Goal: Transaction & Acquisition: Purchase product/service

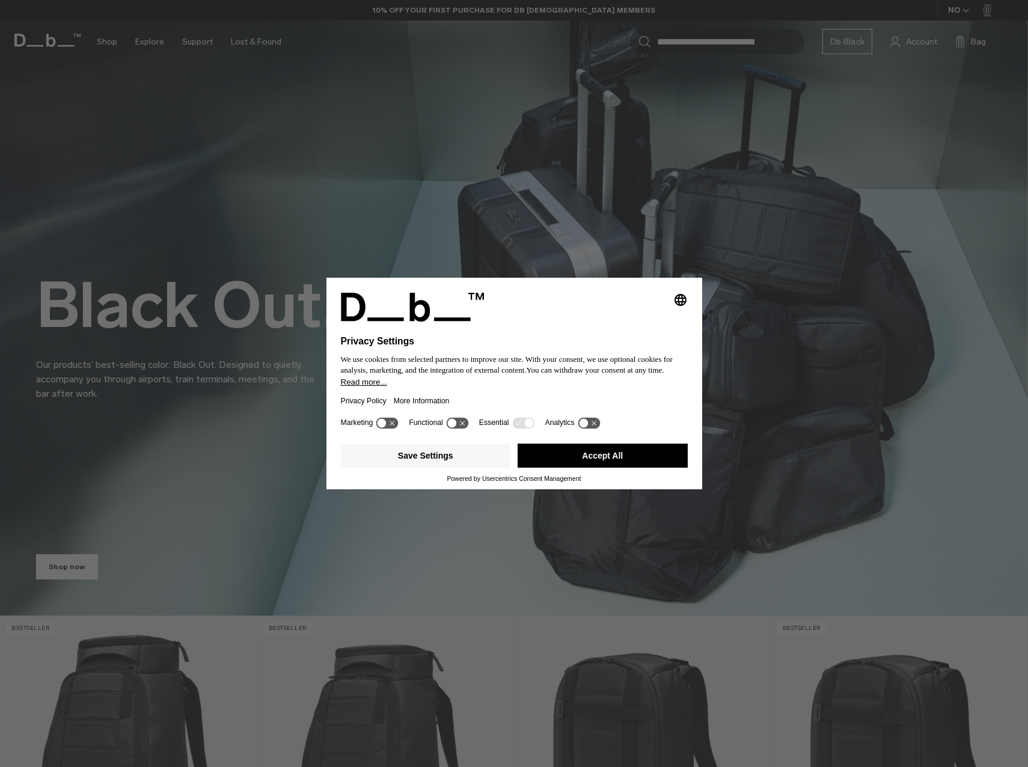
click at [597, 441] on div "Save Settings Accept All" at bounding box center [514, 457] width 347 height 36
click at [599, 445] on button "Accept All" at bounding box center [602, 456] width 170 height 24
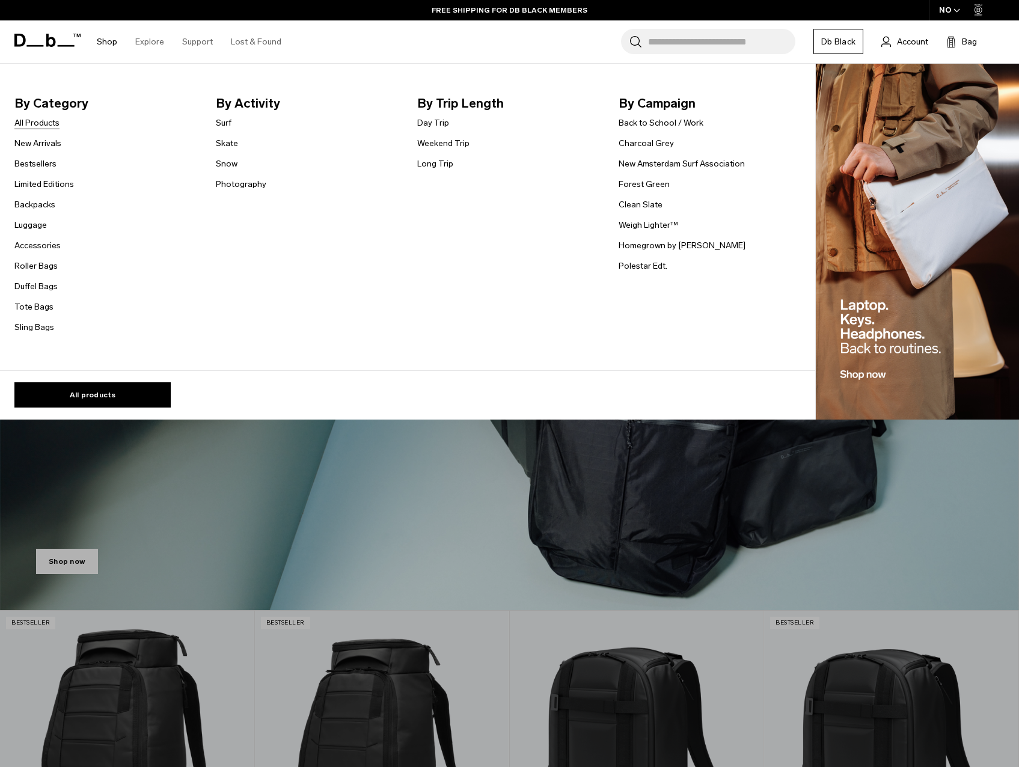
click at [49, 124] on link "All Products" at bounding box center [36, 123] width 45 height 13
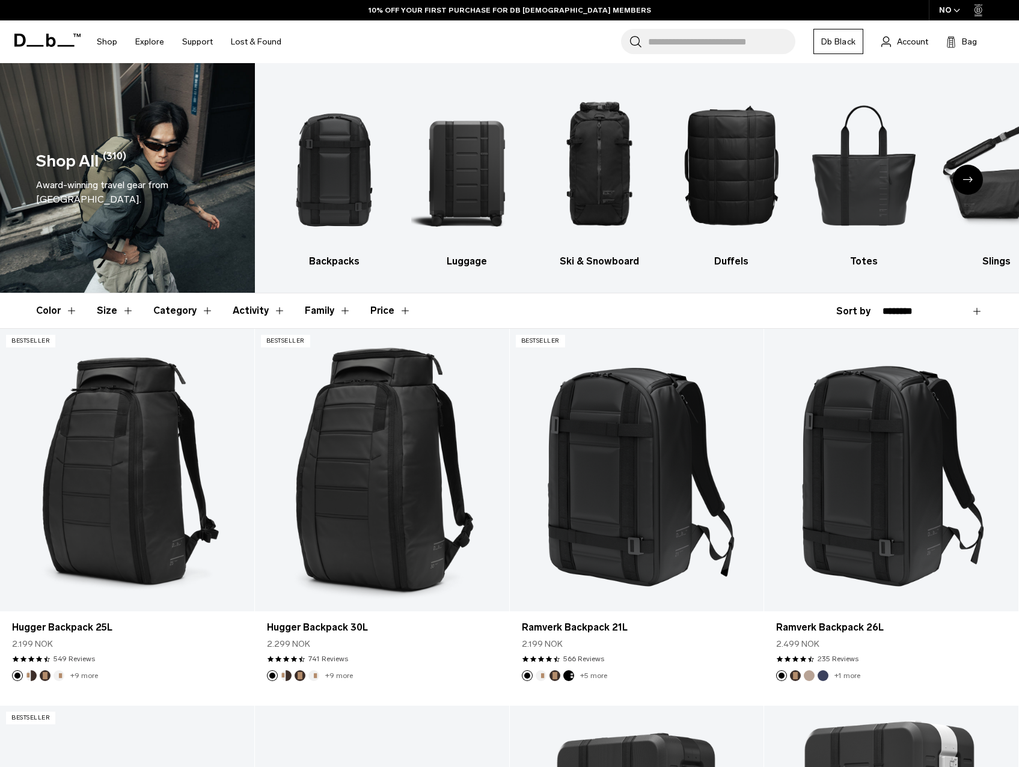
click at [895, 309] on select "**********" at bounding box center [932, 311] width 100 height 11
select select "**********"
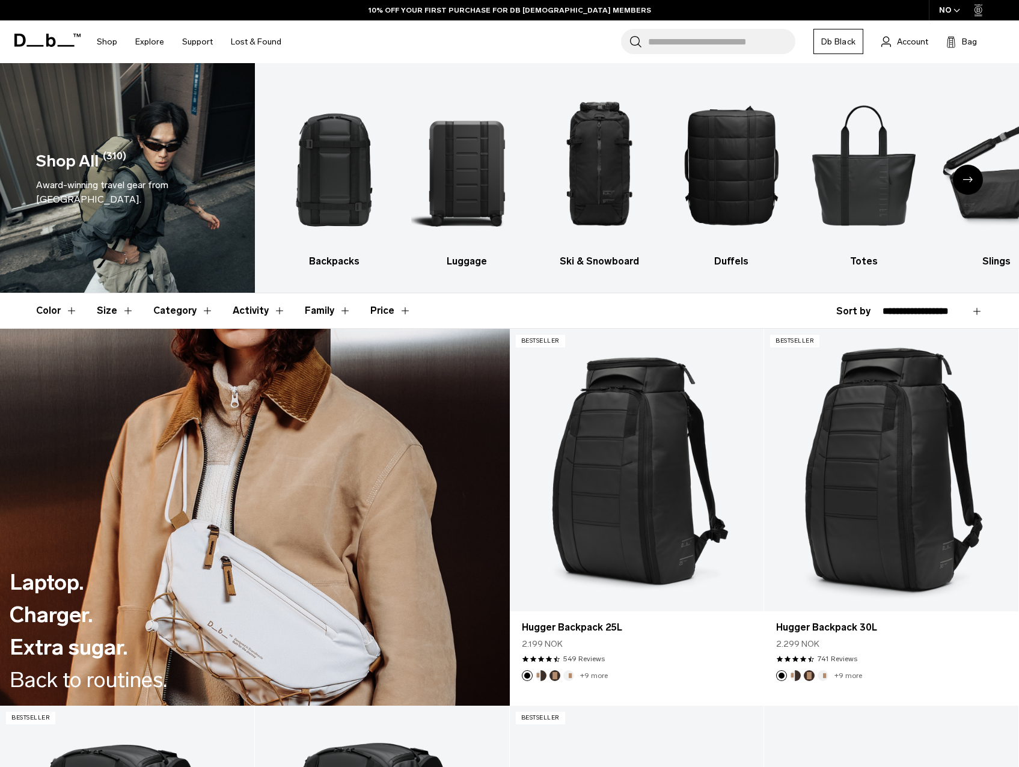
click at [882, 306] on select "**********" at bounding box center [932, 311] width 100 height 11
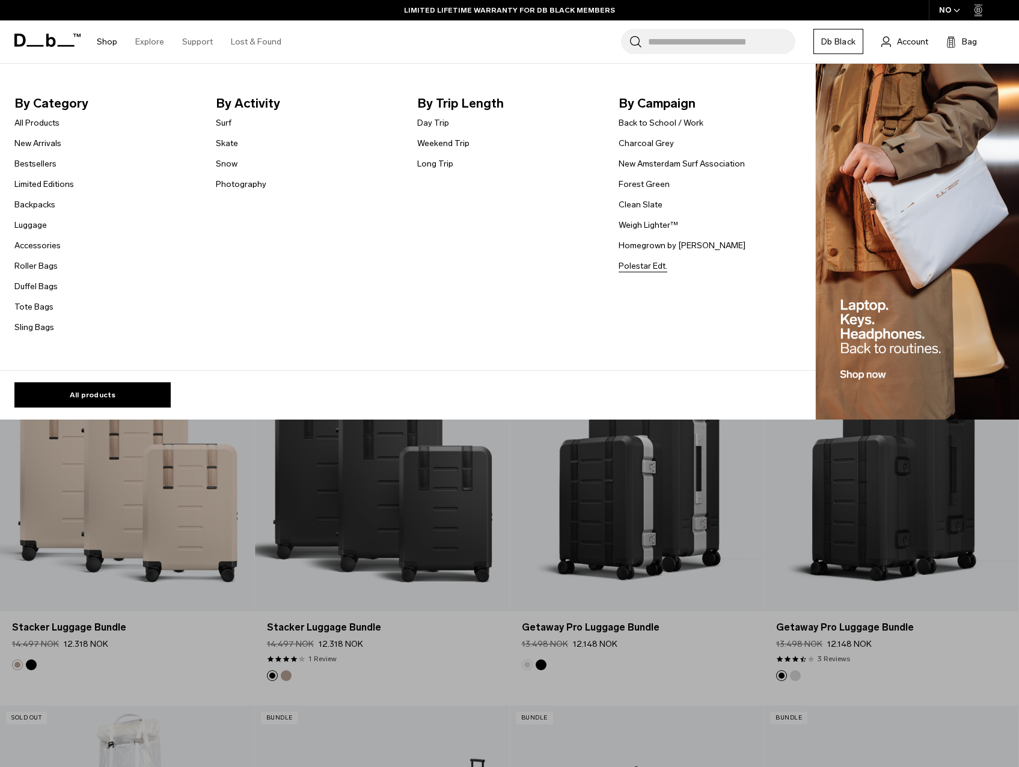
click at [651, 272] on link "Polestar Edt." at bounding box center [642, 266] width 49 height 13
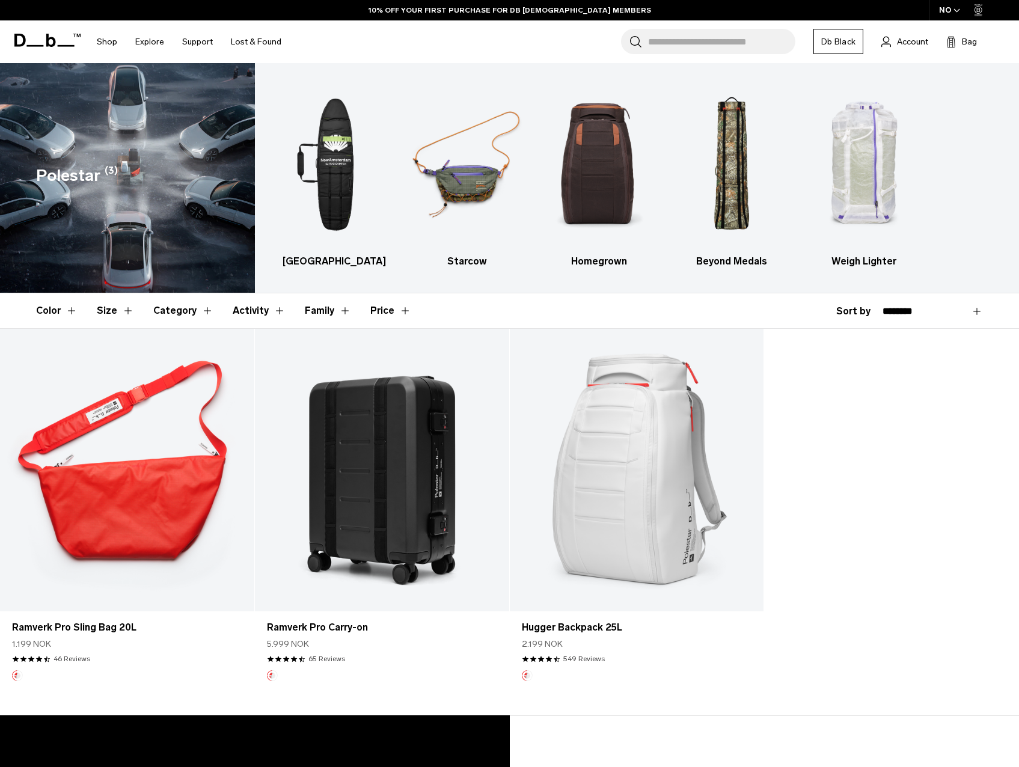
click at [913, 514] on div "Sold Out Ramverk Pro Sling Bag 20L 1.199 NOK 4.3 star rating 46 Reviews Sold Ou…" at bounding box center [509, 517] width 1019 height 377
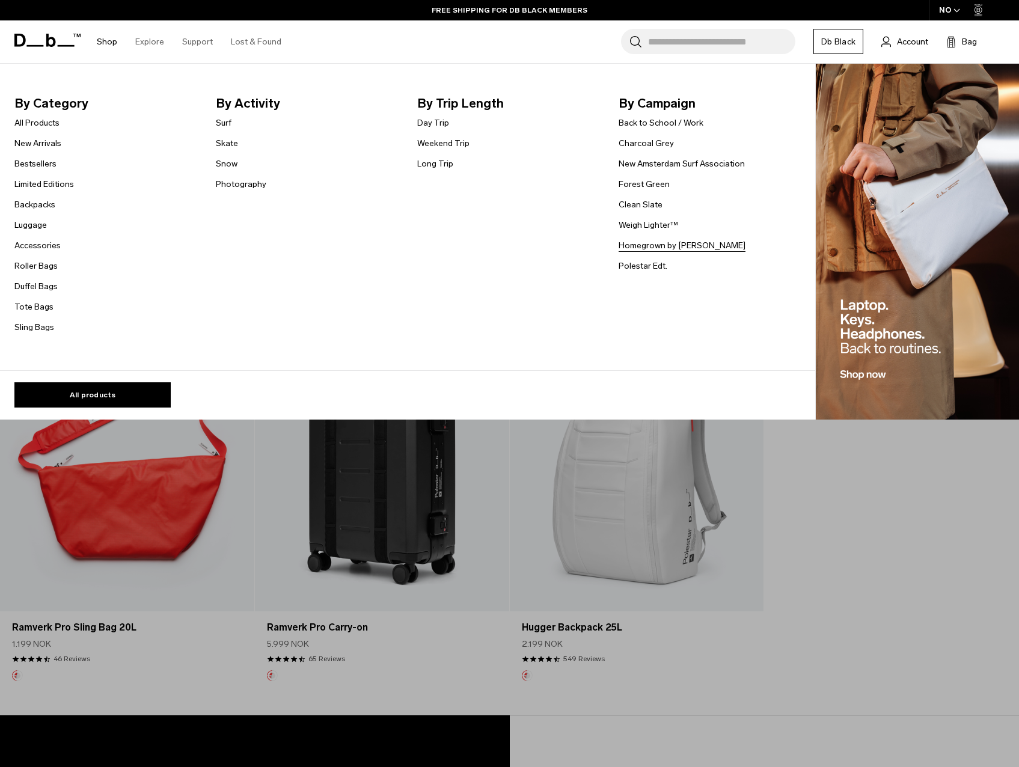
click at [691, 247] on link "Homegrown by [PERSON_NAME]" at bounding box center [681, 245] width 127 height 13
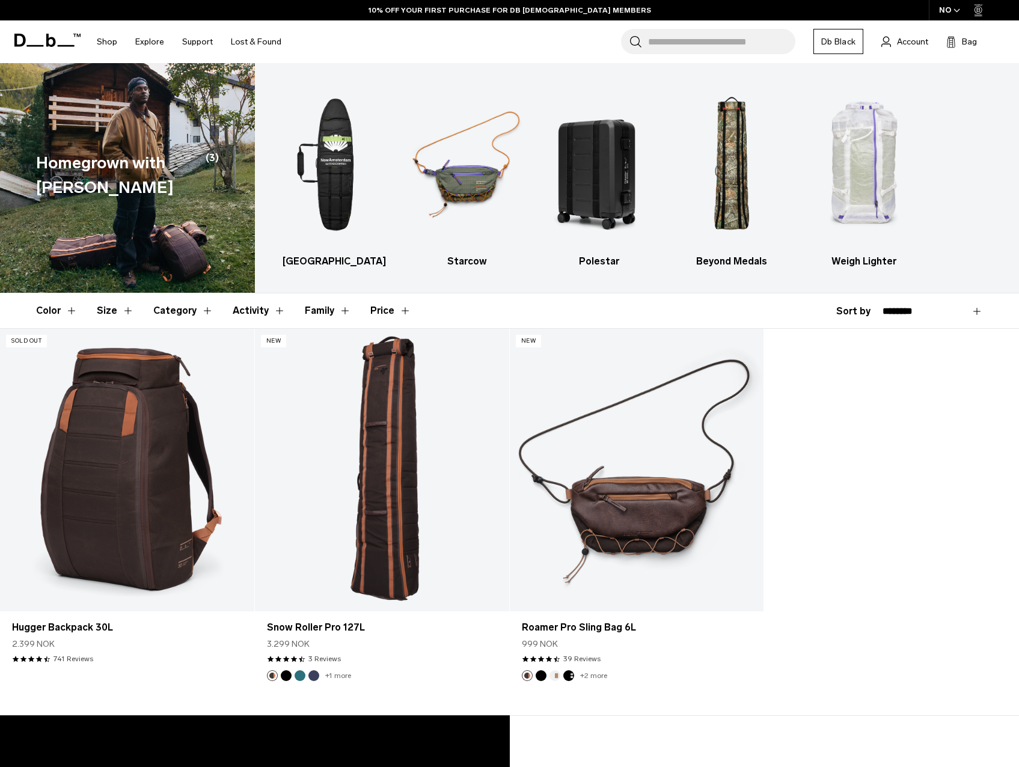
click at [834, 459] on div "Sold Out Sold Out Hugger Backpack 30L 2.399 NOK 4.6 star rating 741 Reviews New…" at bounding box center [509, 517] width 1019 height 377
click at [187, 173] on div "Homegrown with Lu (3)" at bounding box center [127, 175] width 183 height 49
click at [853, 468] on div "Sold Out Sold Out Hugger Backpack 30L 2.399 NOK 4.6 star rating 741 Reviews New…" at bounding box center [509, 517] width 1019 height 377
click at [848, 468] on div "Sold Out Sold Out Hugger Backpack 30L 2.399 NOK 4.6 star rating 741 Reviews New…" at bounding box center [509, 517] width 1019 height 377
click at [920, 453] on div "Sold Out Sold Out Hugger Backpack 30L 2.399 NOK 4.6 star rating 741 Reviews New…" at bounding box center [509, 517] width 1019 height 377
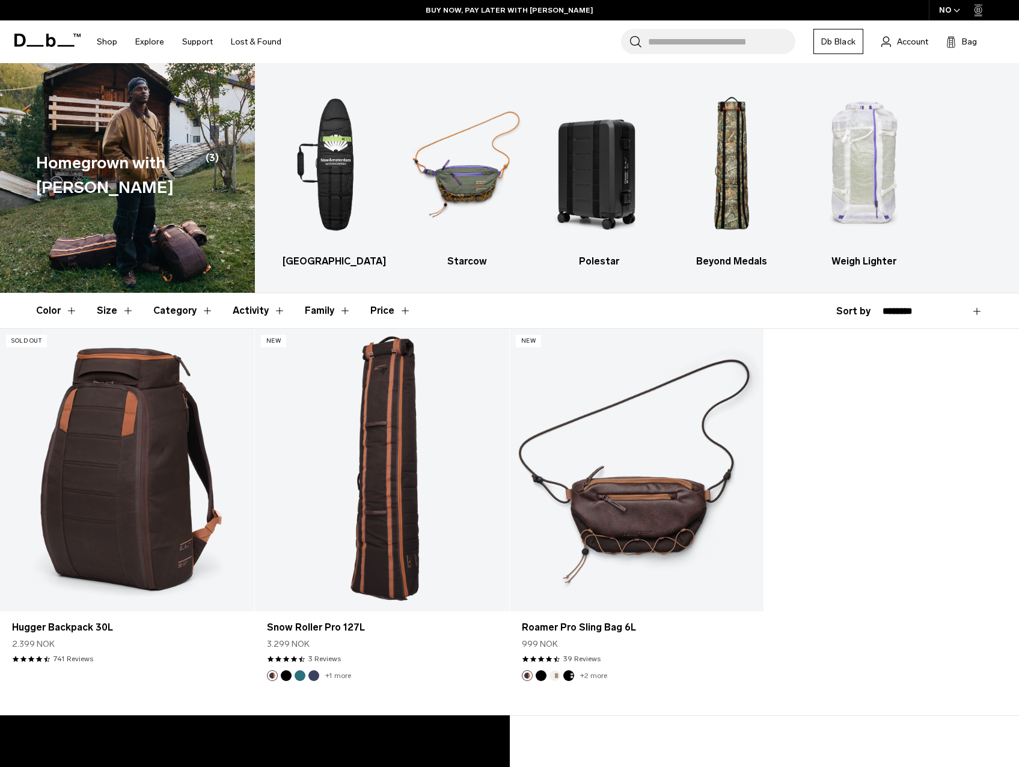
click at [954, 125] on ul "New Amsterdam Starcow Polestar Beyond Medals Weigh Lighter" at bounding box center [649, 175] width 740 height 188
click at [880, 419] on div "Sold Out Sold Out Hugger Backpack 30L 2.399 NOK 4.6 star rating 741 Reviews New…" at bounding box center [509, 517] width 1019 height 377
click at [34, 40] on icon at bounding box center [47, 40] width 66 height 13
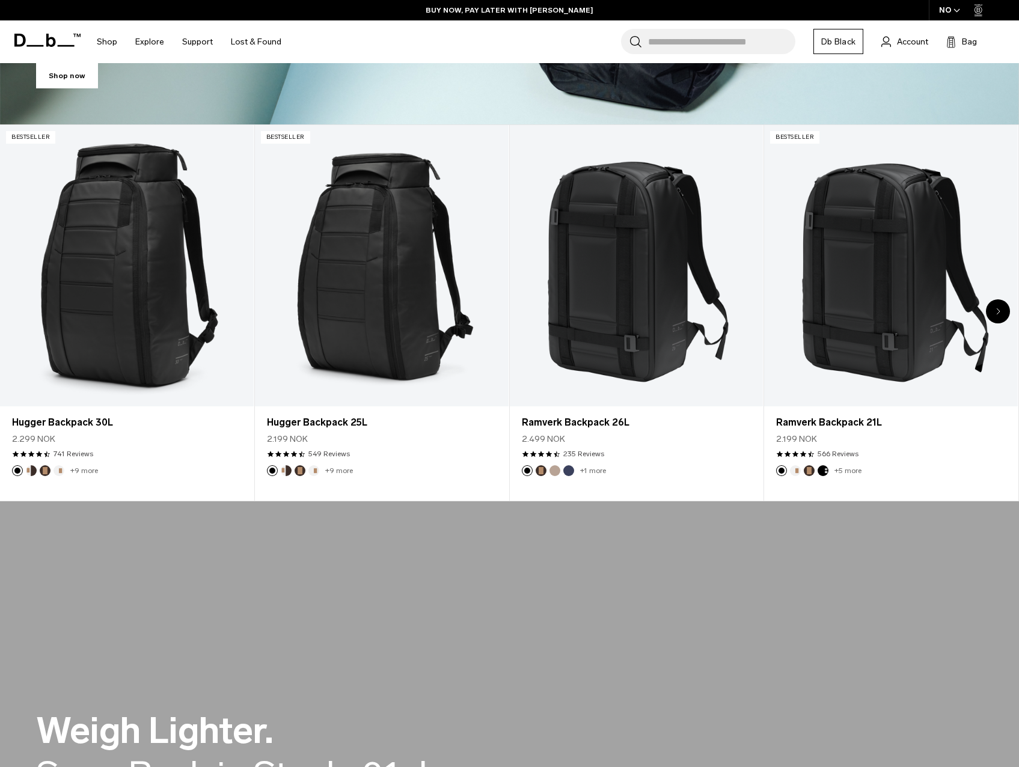
scroll to position [481, 0]
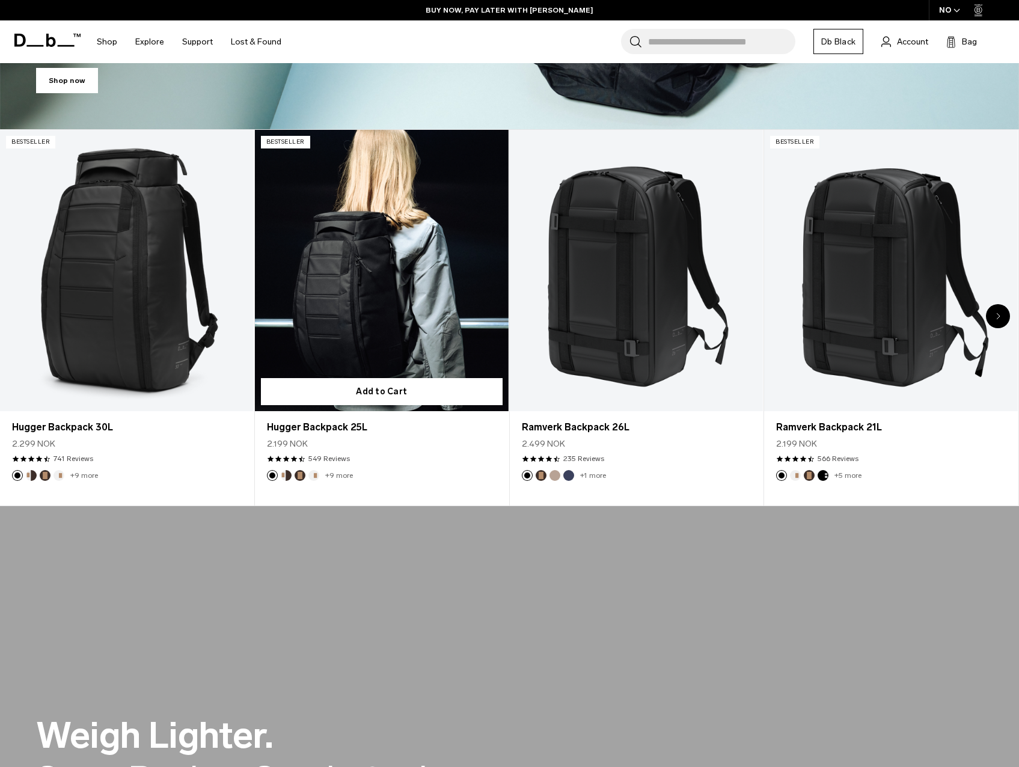
click at [288, 477] on button "Cappuccino" at bounding box center [286, 475] width 11 height 11
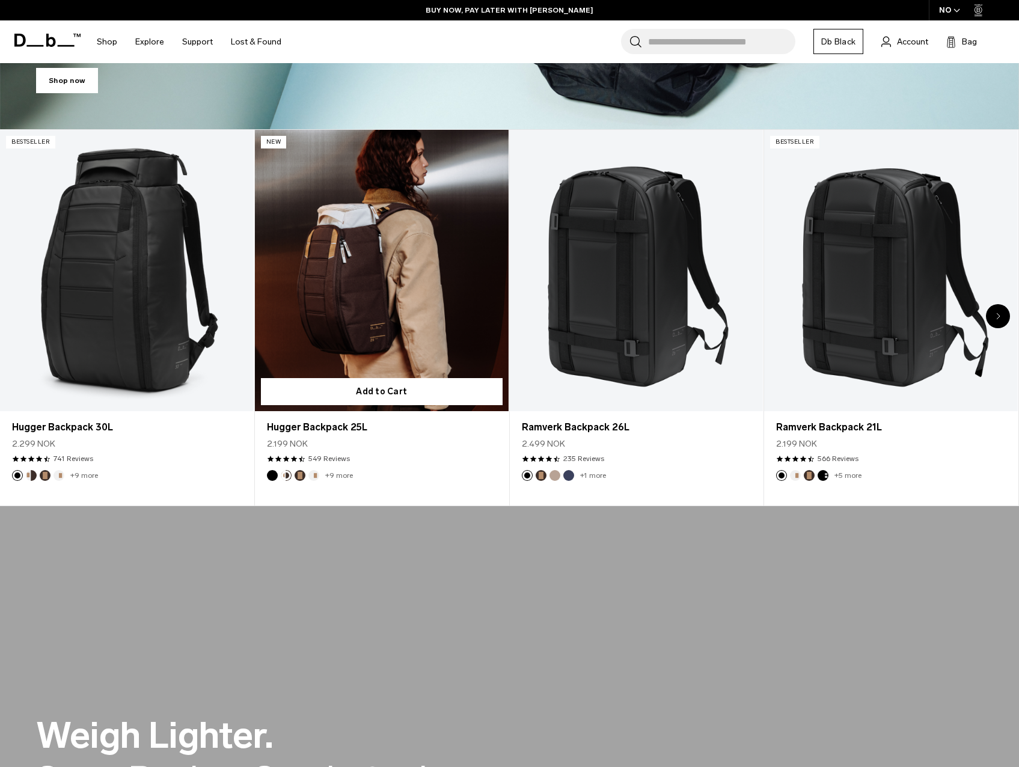
click at [299, 478] on button "Espresso" at bounding box center [299, 475] width 11 height 11
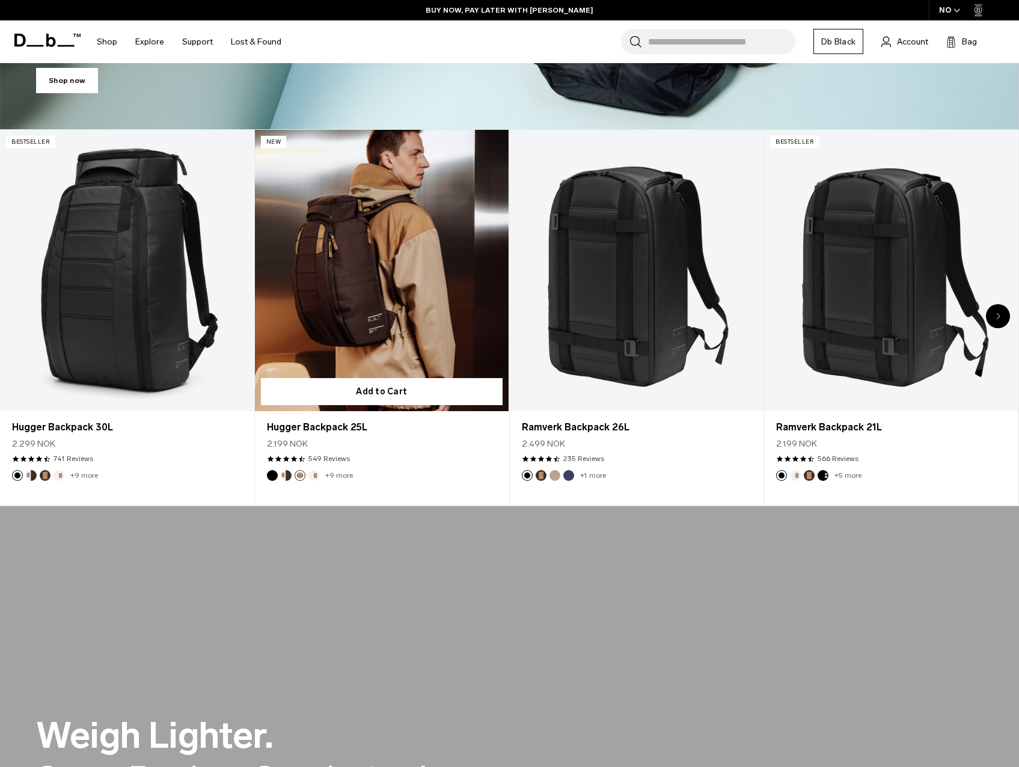
click at [302, 478] on button "Espresso" at bounding box center [299, 475] width 11 height 11
click at [311, 478] on button "Oatmilk" at bounding box center [313, 475] width 11 height 11
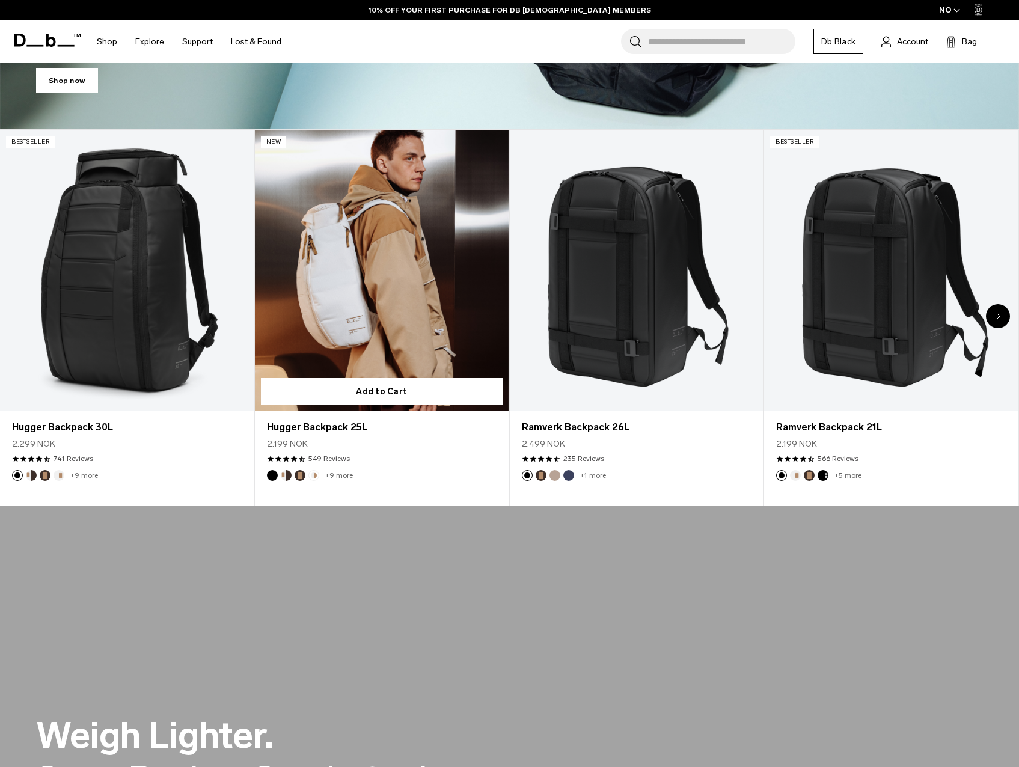
click at [329, 477] on link "+9 more" at bounding box center [339, 475] width 28 height 8
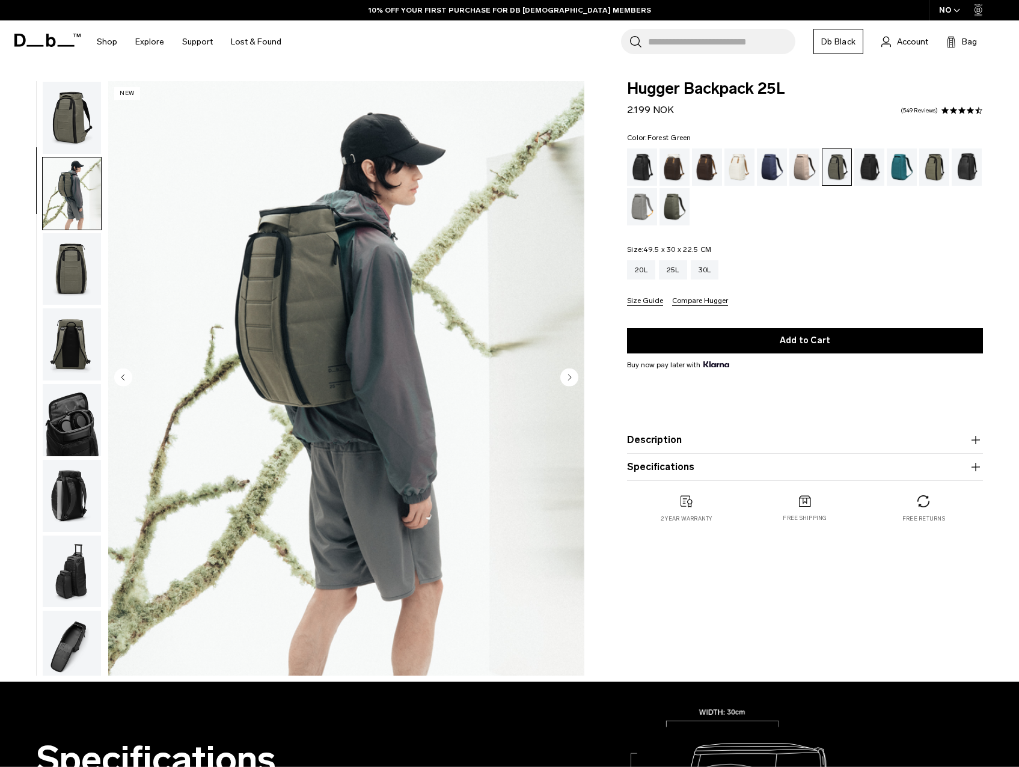
scroll to position [76, 0]
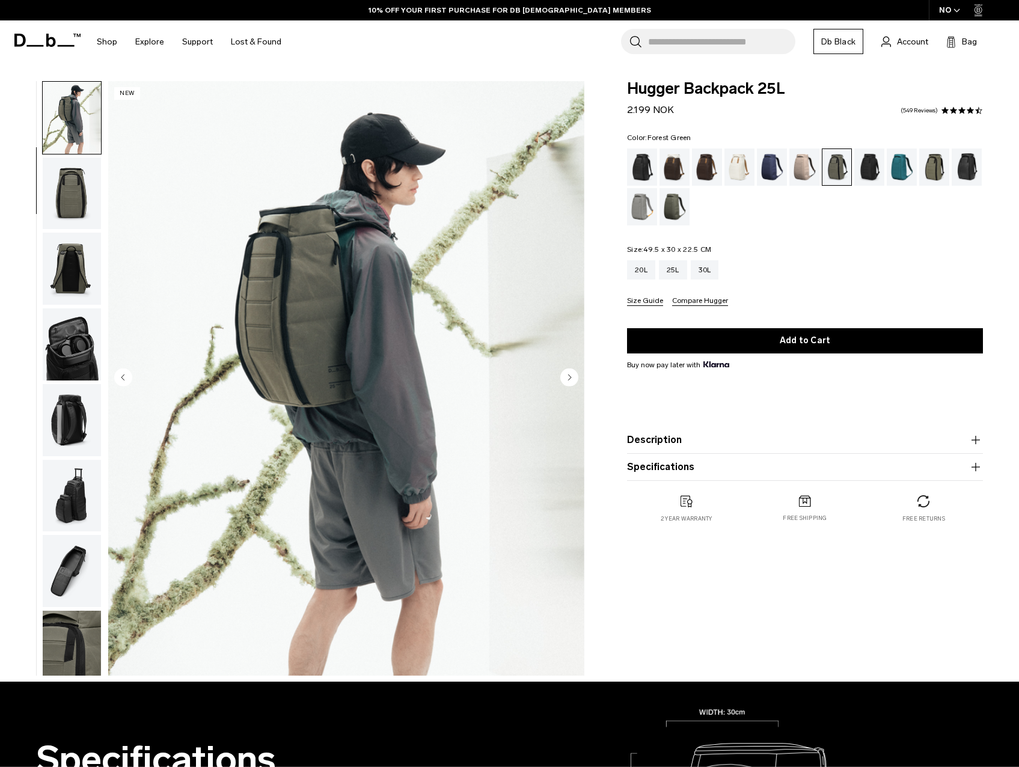
click at [84, 223] on img "button" at bounding box center [72, 193] width 58 height 72
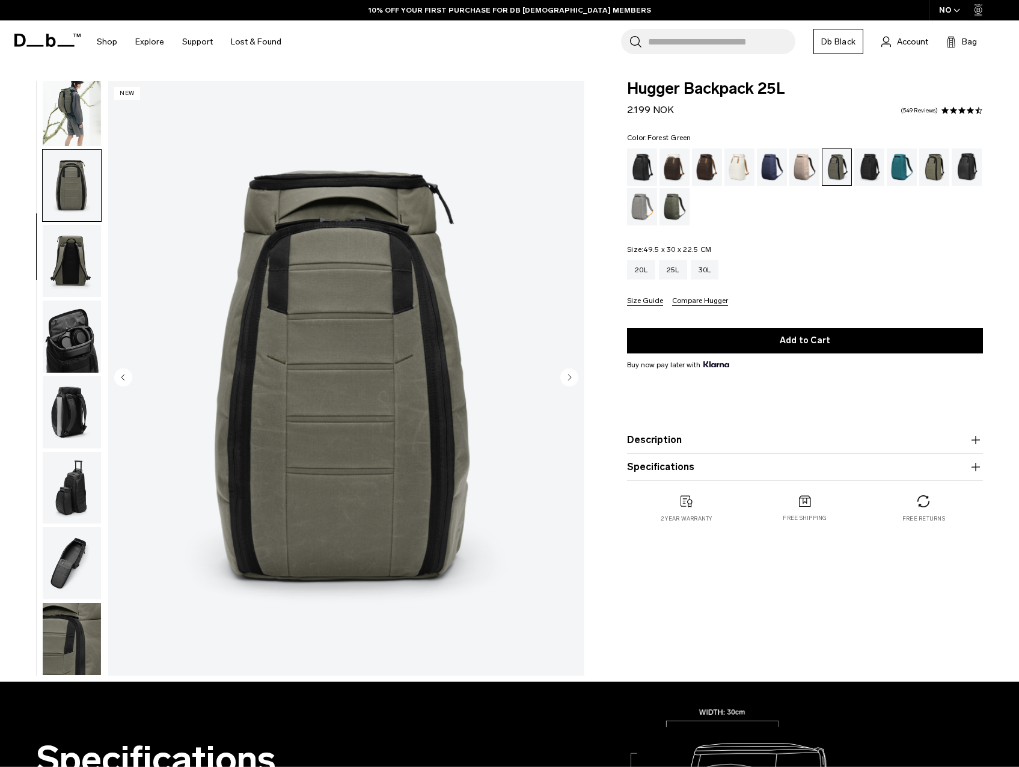
scroll to position [0, 0]
click at [87, 237] on img "button" at bounding box center [72, 261] width 58 height 72
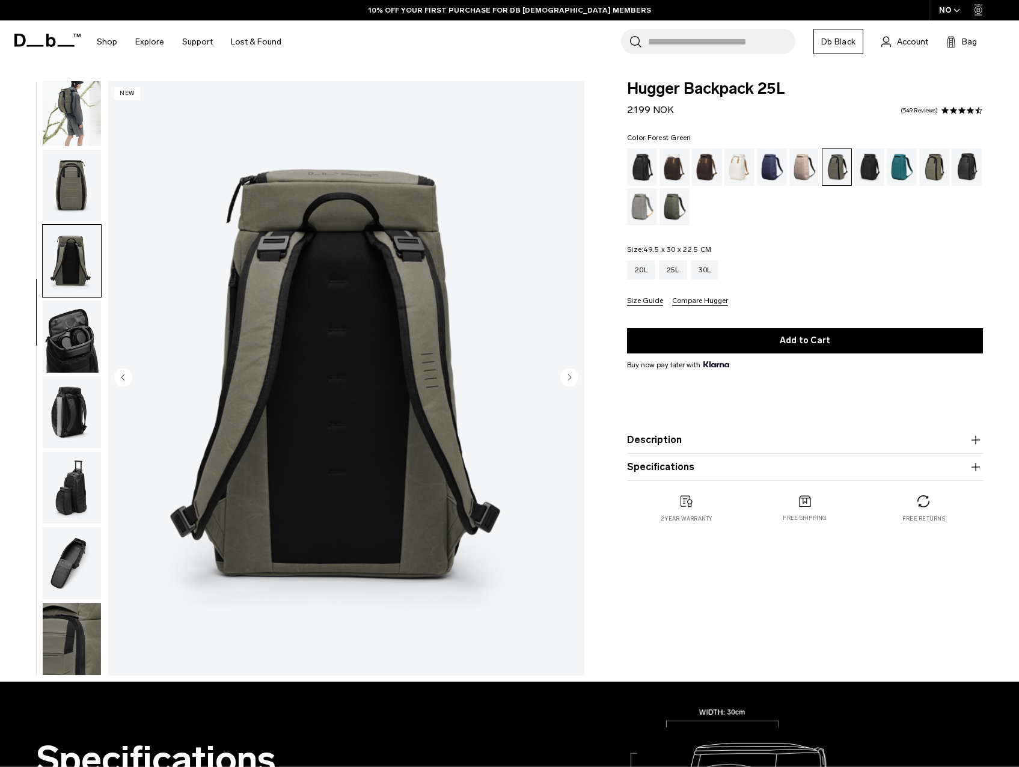
click at [79, 275] on img "button" at bounding box center [72, 261] width 58 height 72
click at [93, 329] on img "button" at bounding box center [72, 336] width 58 height 72
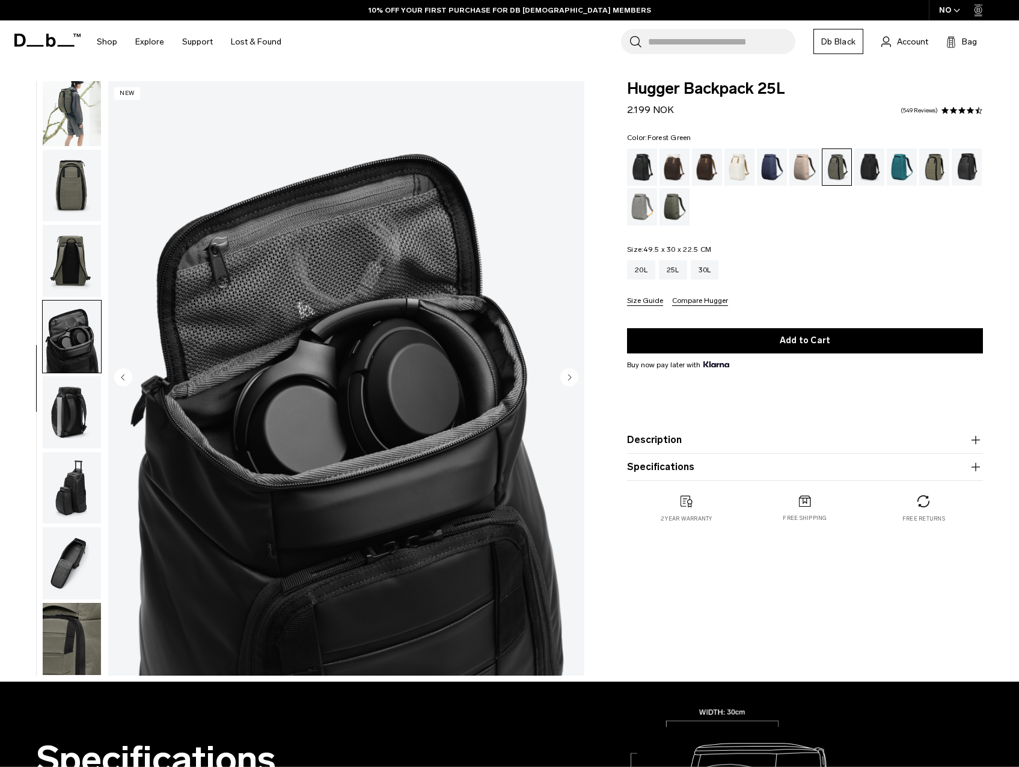
click at [77, 417] on img "button" at bounding box center [72, 412] width 58 height 72
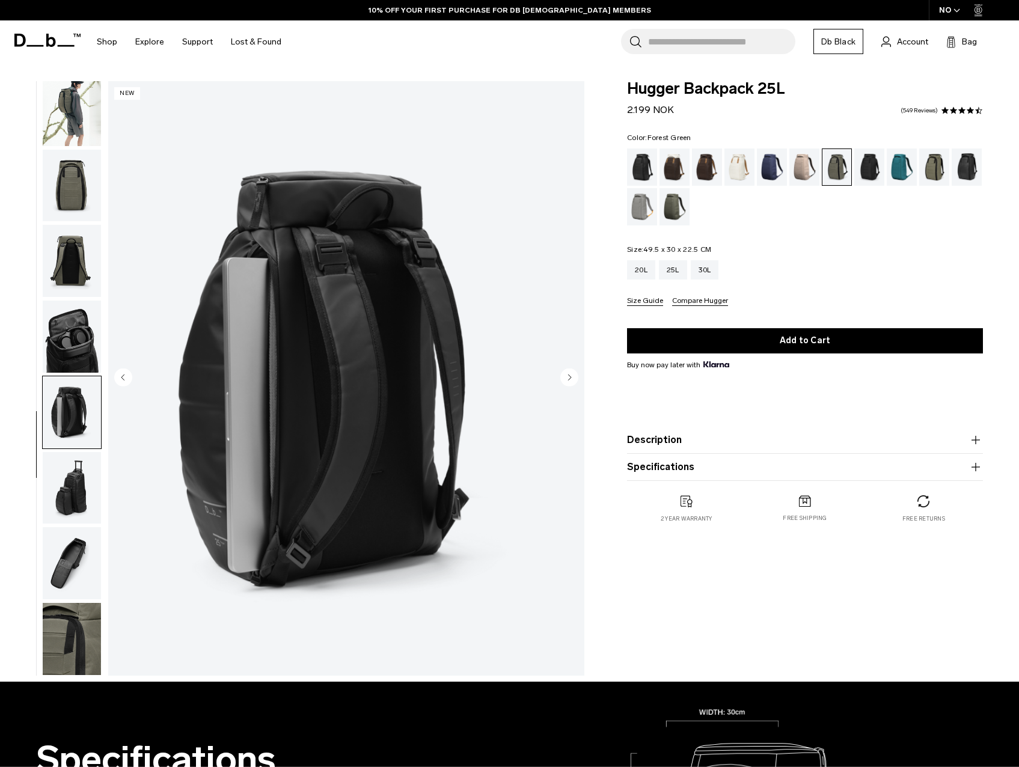
click at [88, 464] on img "button" at bounding box center [72, 488] width 58 height 72
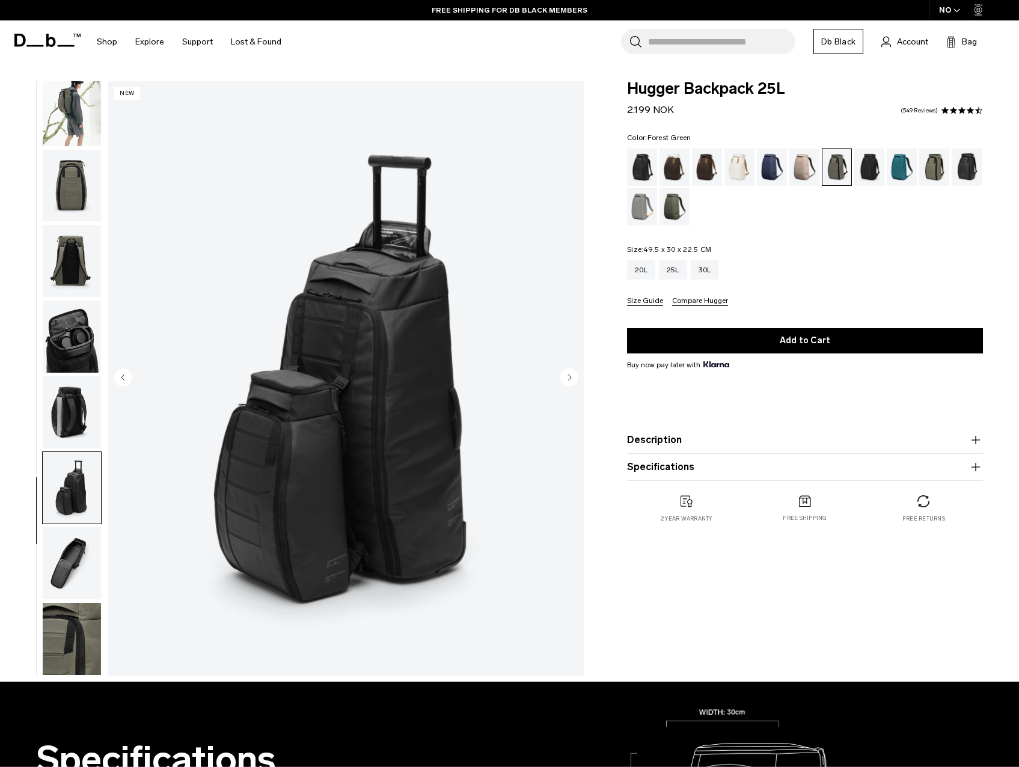
click at [78, 535] on img "button" at bounding box center [72, 563] width 58 height 72
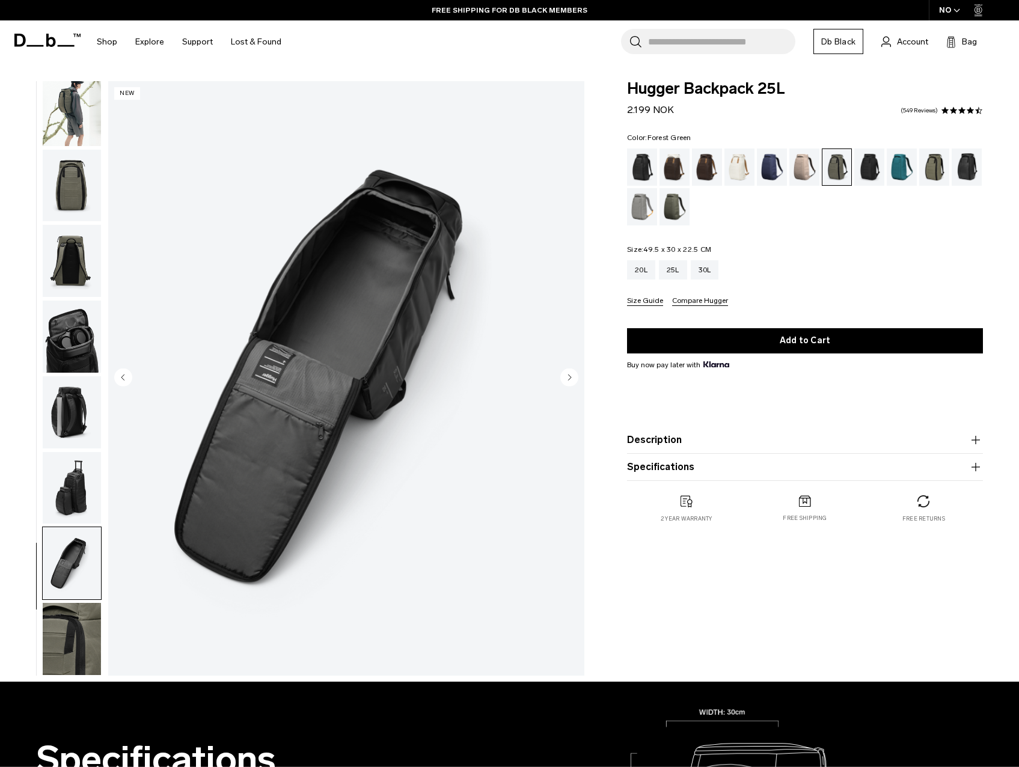
click at [88, 641] on img "button" at bounding box center [72, 639] width 58 height 72
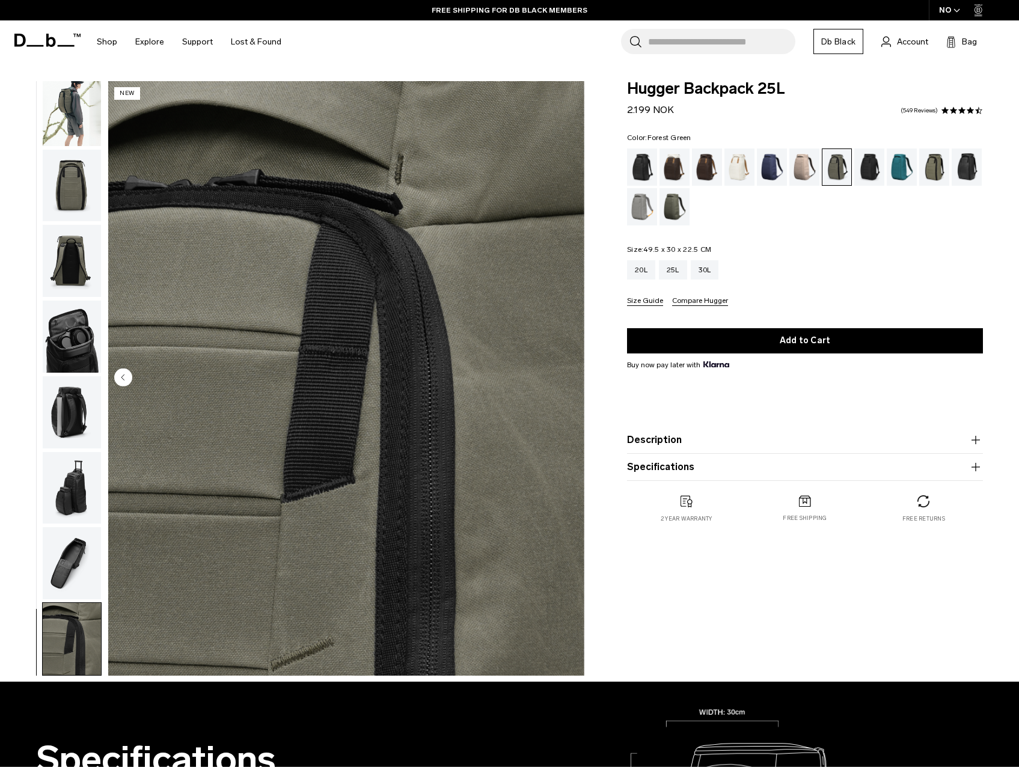
click at [838, 229] on div "Color: [GEOGRAPHIC_DATA] Out of stock Size: 49.5 x 30 x 22.5 CM Out of stock 20…" at bounding box center [805, 220] width 356 height 172
click at [886, 124] on form "Hugger Backpack 25L 2.199 NOK 4.5 star rating 549 Reviews Color: [GEOGRAPHIC_DA…" at bounding box center [805, 281] width 356 height 400
